Goal: Obtain resource: Obtain resource

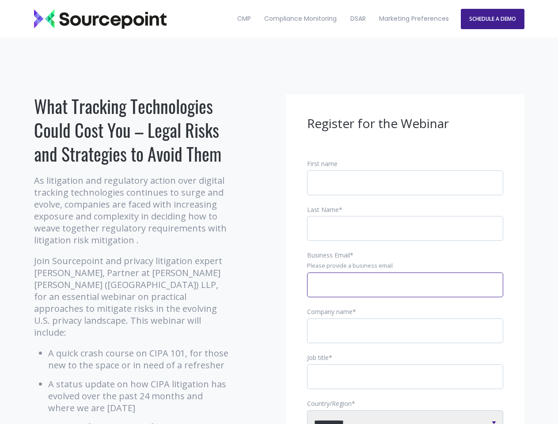
click at [405, 292] on input "Business Email *" at bounding box center [405, 284] width 196 height 25
